Goal: Entertainment & Leisure: Consume media (video, audio)

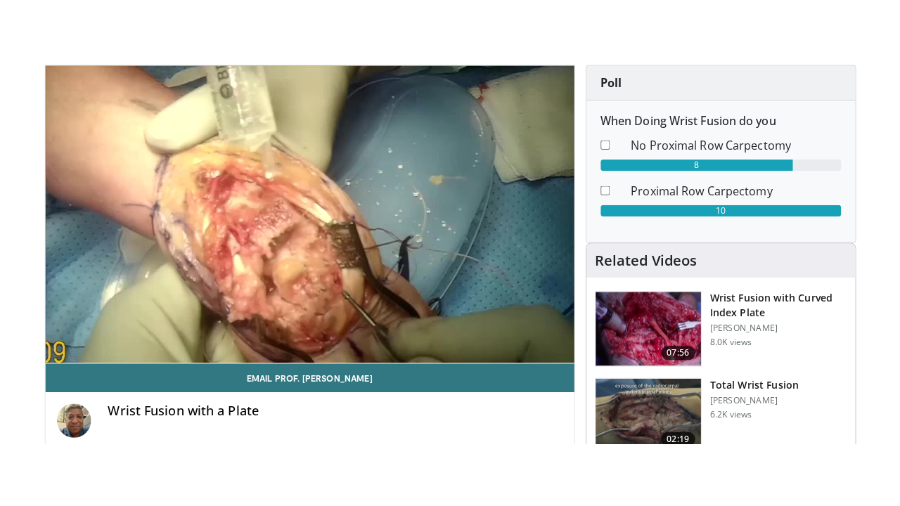
scroll to position [141, 0]
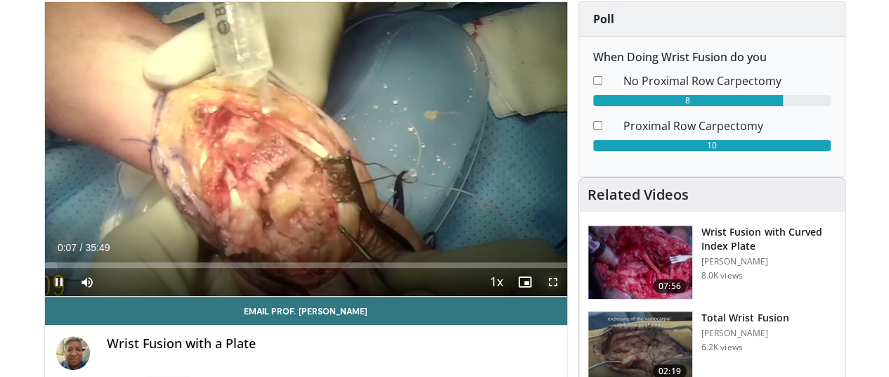
click at [567, 296] on span "Video Player" at bounding box center [553, 282] width 28 height 28
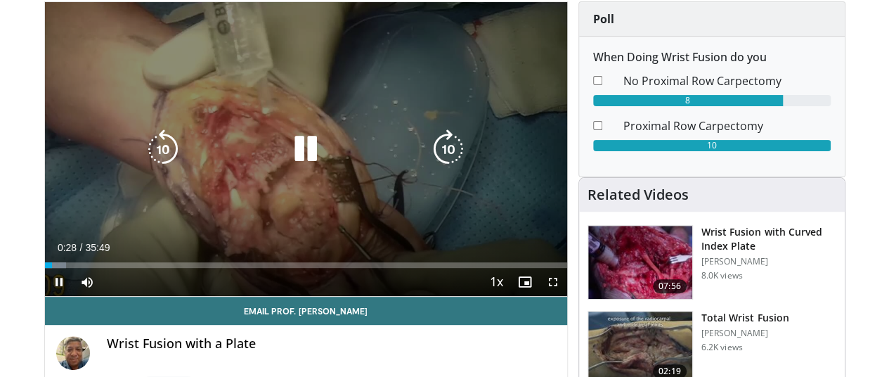
click at [371, 229] on div "10 seconds Tap to unmute" at bounding box center [306, 149] width 522 height 294
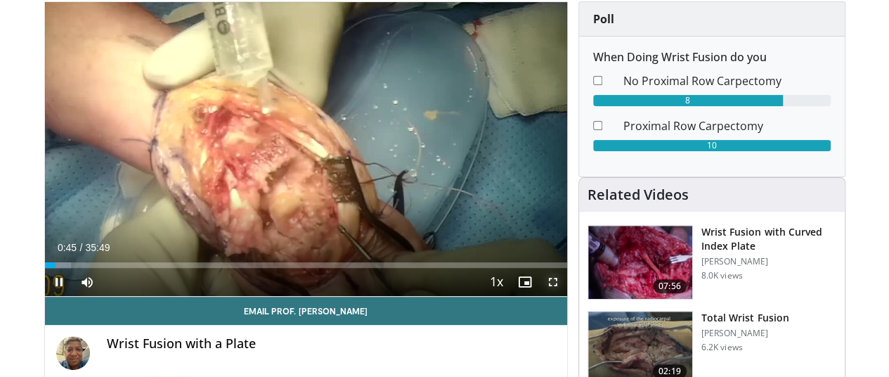
click at [567, 296] on span "Video Player" at bounding box center [553, 282] width 28 height 28
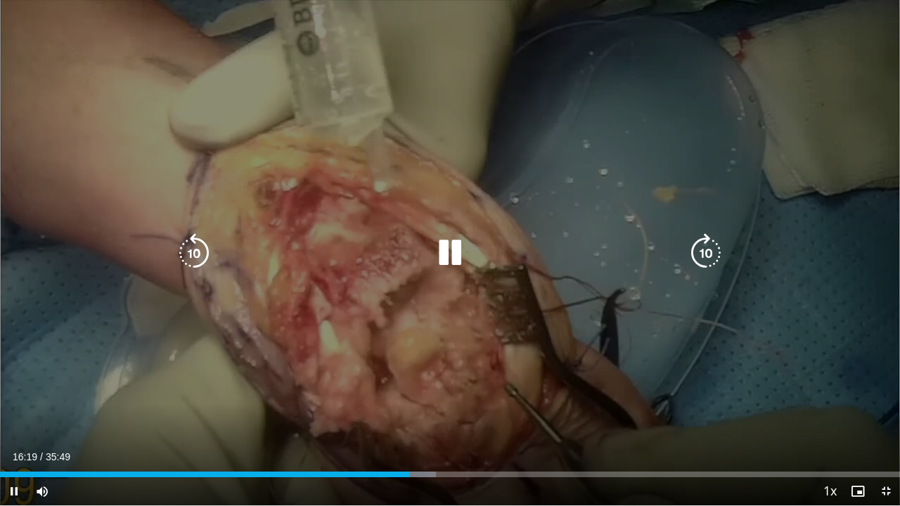
click at [492, 376] on div "10 seconds Tap to unmute" at bounding box center [450, 253] width 900 height 506
click at [428, 285] on div "10 seconds Tap to unmute" at bounding box center [450, 253] width 900 height 506
